Goal: Task Accomplishment & Management: Manage account settings

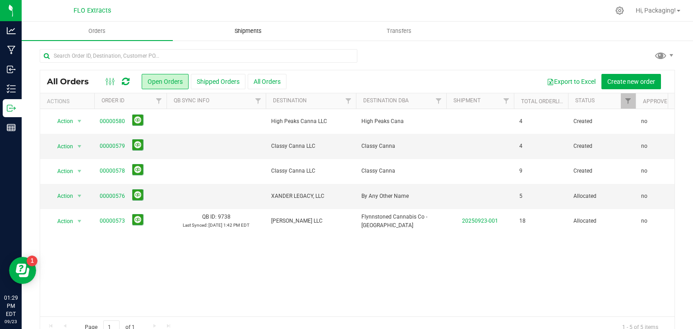
click at [240, 31] on span "Shipments" at bounding box center [247, 31] width 51 height 8
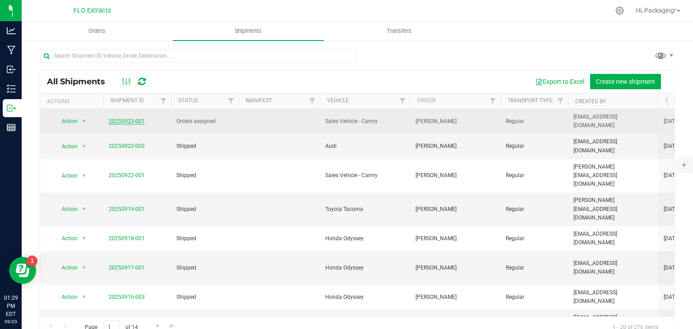
click at [138, 123] on link "20250923-001" at bounding box center [127, 121] width 36 height 6
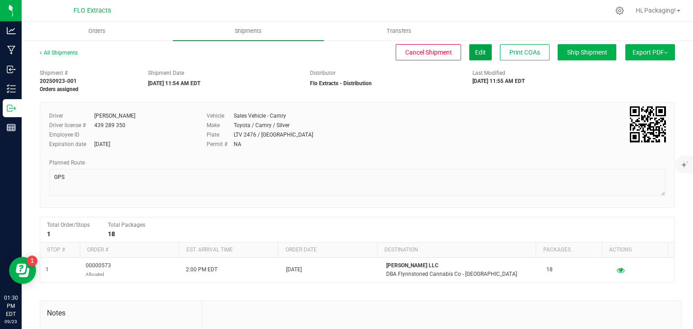
click at [475, 51] on span "Edit" at bounding box center [480, 52] width 11 height 7
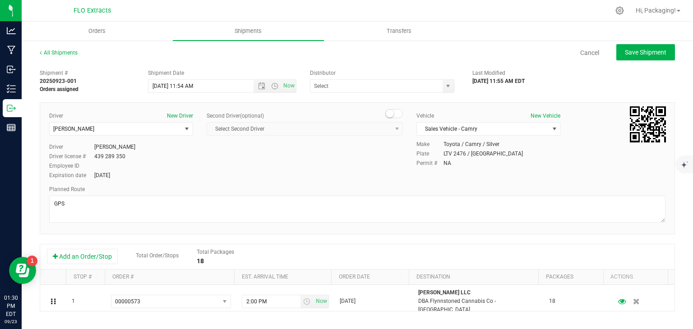
type input "Flo Extracts - Distribution"
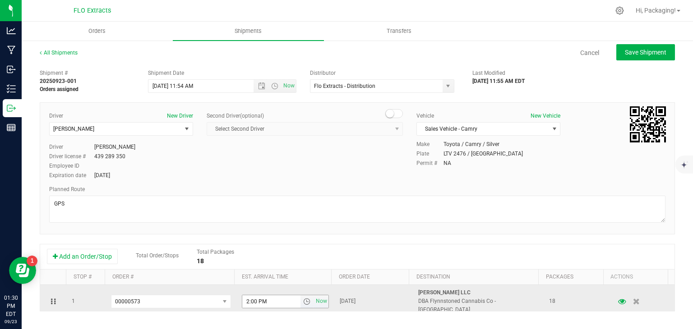
click at [303, 298] on span "select" at bounding box center [306, 301] width 7 height 7
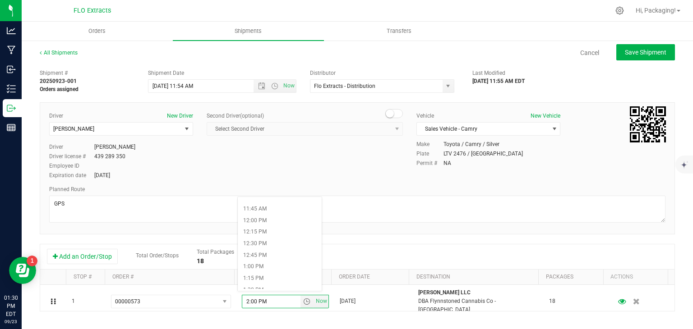
scroll to position [558, 0]
click at [272, 286] on li "1:45 PM" at bounding box center [279, 284] width 83 height 12
type input "1:45 PM"
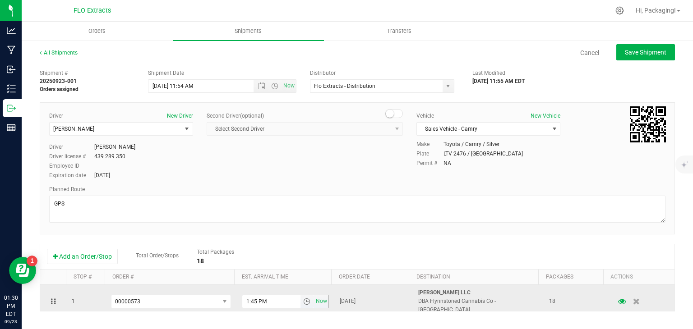
click at [303, 298] on span "select" at bounding box center [306, 301] width 7 height 7
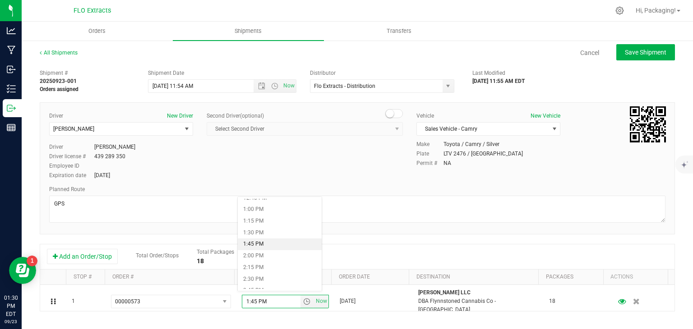
scroll to position [606, 0]
click at [271, 283] on li "2:45 PM" at bounding box center [279, 283] width 83 height 12
type input "2:45 PM"
click at [272, 87] on span "Open the time view" at bounding box center [274, 86] width 7 height 7
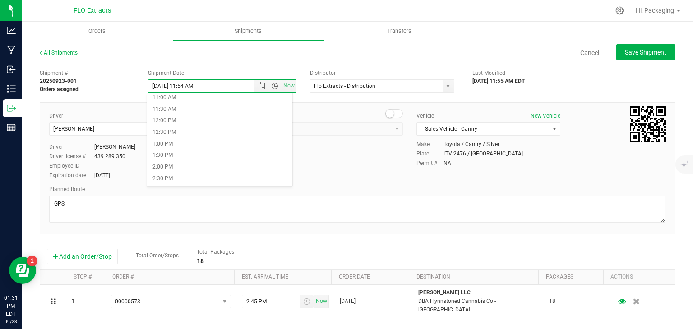
scroll to position [276, 0]
click at [179, 137] on li "1:30 PM" at bounding box center [219, 138] width 145 height 12
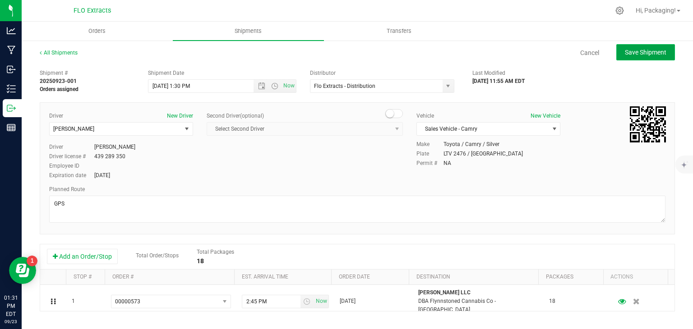
click at [641, 53] on span "Save Shipment" at bounding box center [646, 52] width 42 height 7
type input "[DATE] 5:30 PM"
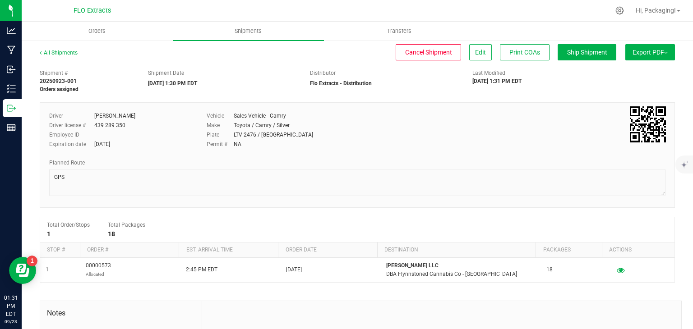
click at [641, 53] on span "Export PDF" at bounding box center [649, 52] width 35 height 7
click at [622, 84] on span "Manifest by Lot" at bounding box center [626, 86] width 37 height 6
